Goal: Task Accomplishment & Management: Manage account settings

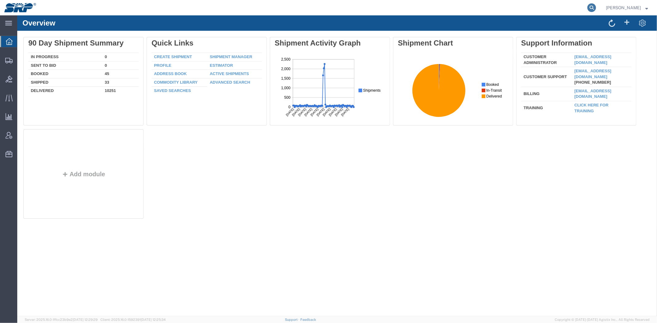
click at [589, 5] on icon at bounding box center [591, 7] width 9 height 9
click at [558, 11] on input "search" at bounding box center [493, 7] width 187 height 15
paste input "56407120"
type input "56407120"
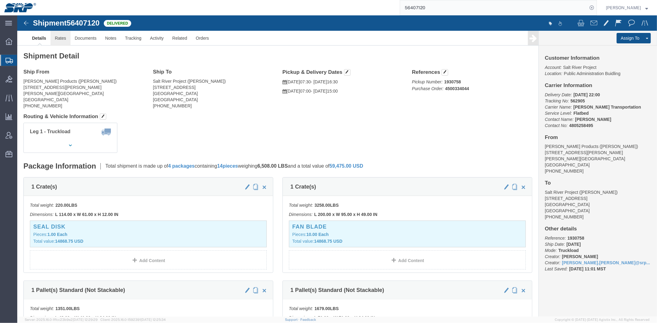
click link "Rates"
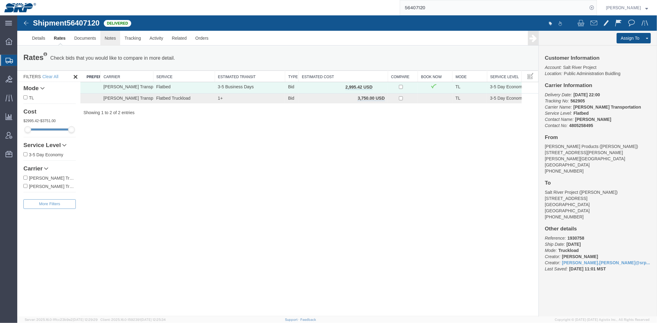
click at [113, 35] on link "Notes" at bounding box center [110, 37] width 20 height 15
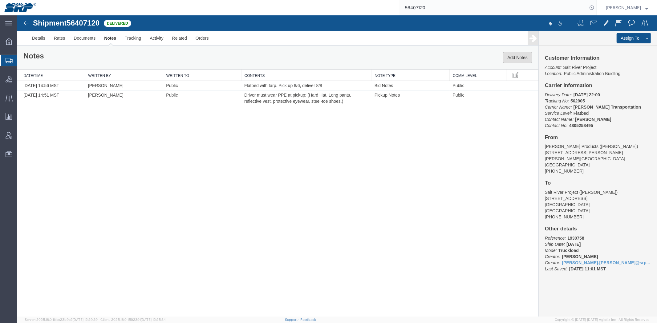
click at [508, 54] on button "Add Notes" at bounding box center [516, 57] width 29 height 11
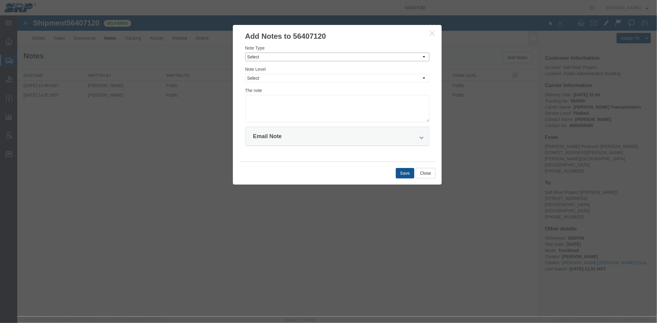
click at [272, 57] on select "Select Approval Bid Notes Carrier Change Notes Claim Notes Content Hazmat Notes…" at bounding box center [337, 56] width 184 height 9
select select "INVOICE_NOTES"
click at [245, 52] on select "Select Approval Bid Notes Carrier Change Notes Claim Notes Content Hazmat Notes…" at bounding box center [337, 56] width 184 height 9
click at [271, 79] on select "Select Private to Account Private to Vendor Public" at bounding box center [337, 78] width 184 height 9
select select "PRIVATE_TO_ACCOUNT"
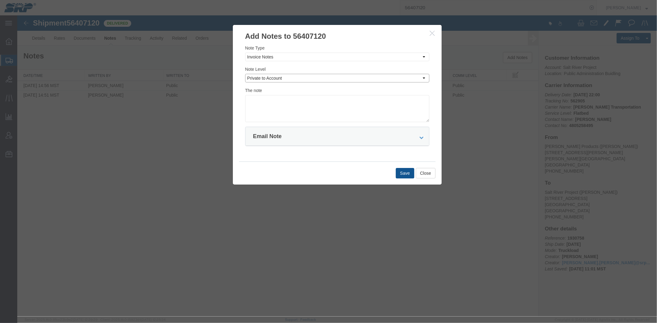
click at [245, 74] on select "Select Private to Account Private to Vendor Public" at bounding box center [337, 78] width 184 height 9
click at [279, 102] on textarea at bounding box center [337, 108] width 184 height 27
paste textarea "7243332"
type textarea "7243332 $2995.42"
click at [403, 174] on button "Save" at bounding box center [404, 173] width 18 height 10
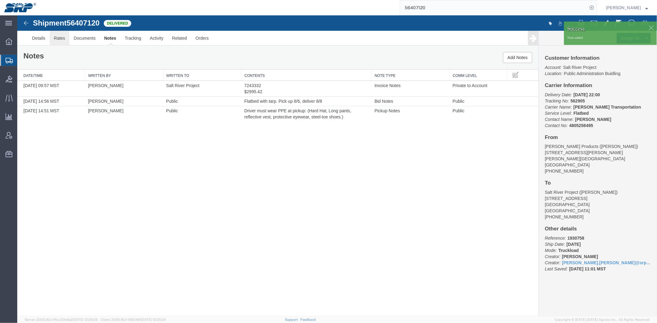
click at [49, 31] on link "Rates" at bounding box center [59, 37] width 20 height 15
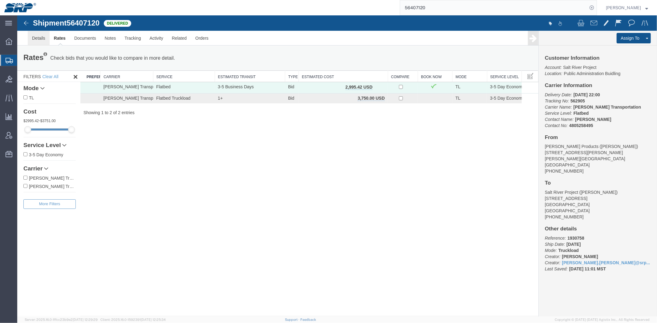
click at [42, 35] on link "Details" at bounding box center [38, 37] width 22 height 15
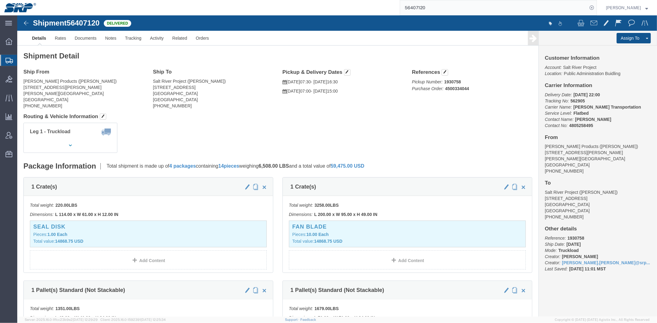
click b "4500334044"
copy b "4500334044"
click link "Rates"
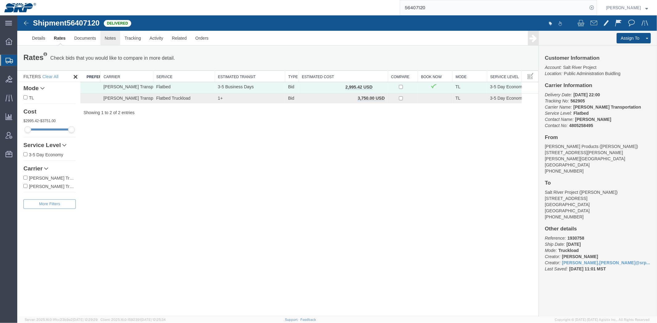
drag, startPoint x: 103, startPoint y: 37, endPoint x: 111, endPoint y: 37, distance: 7.4
click at [104, 37] on link "Notes" at bounding box center [110, 37] width 20 height 15
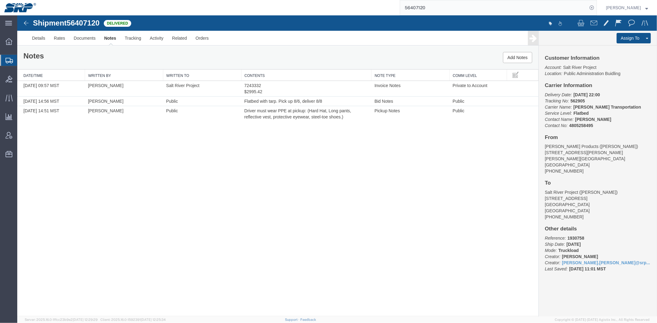
drag, startPoint x: 35, startPoint y: 68, endPoint x: 38, endPoint y: 68, distance: 3.7
click at [0, 0] on span "Shipment Manager" at bounding box center [0, 0] width 0 height 0
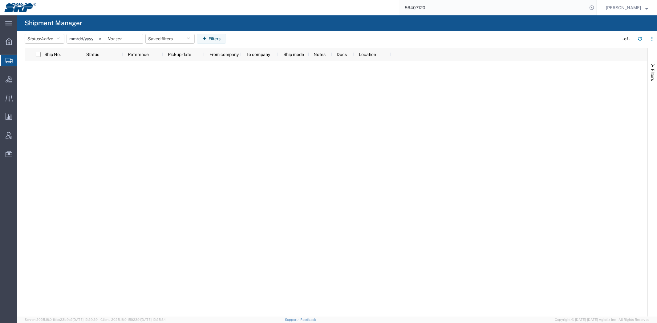
click at [123, 113] on div at bounding box center [355, 189] width 549 height 256
